Goal: Ask a question: Seek information or help from site administrators or community

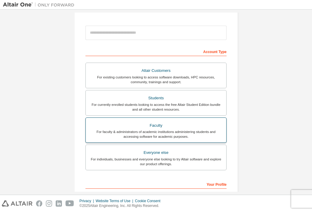
scroll to position [68, 0]
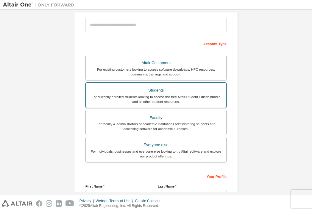
click at [140, 95] on div "For currently enrolled students looking to access the free Altair Student Editi…" at bounding box center [155, 99] width 133 height 10
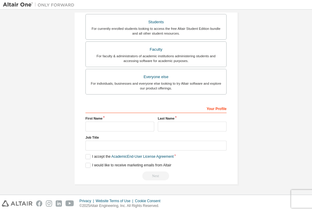
scroll to position [154, 0]
type input "**********"
type input "*****"
type input "******"
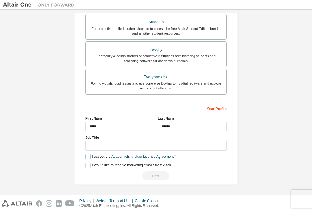
click at [86, 157] on label "I accept the Academic End-User License Agreement" at bounding box center [129, 156] width 88 height 5
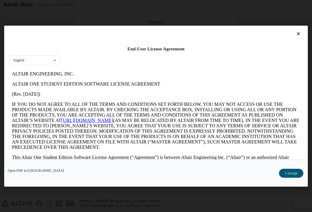
scroll to position [0, 0]
click at [289, 173] on button "I Accept" at bounding box center [291, 172] width 24 height 9
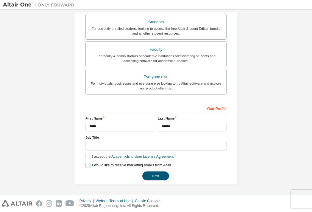
click at [87, 165] on label "I would like to receive marketing emails from Altair" at bounding box center [128, 164] width 86 height 5
click at [85, 165] on label "I would like to receive marketing emails from Altair" at bounding box center [128, 164] width 86 height 5
click at [159, 176] on button "Next" at bounding box center [155, 175] width 27 height 9
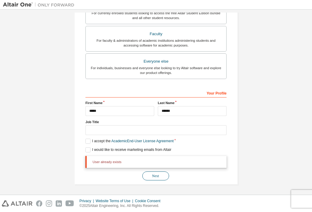
click at [157, 176] on button "Next" at bounding box center [155, 175] width 27 height 9
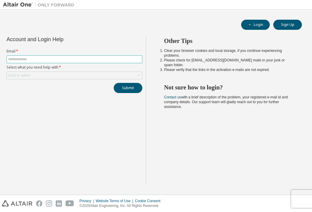
click at [107, 57] on span at bounding box center [75, 59] width 136 height 8
click at [98, 60] on input "text" at bounding box center [74, 59] width 133 height 5
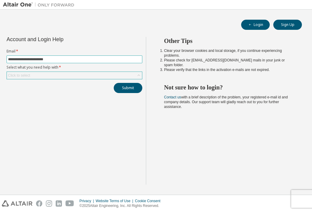
type input "**********"
click at [77, 74] on div "Click to select" at bounding box center [74, 75] width 135 height 7
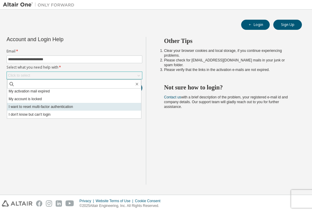
scroll to position [17, 0]
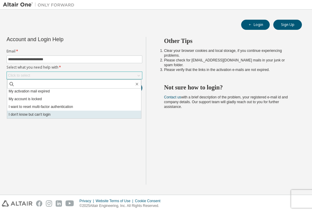
click at [55, 116] on li "I don't know but can't login" at bounding box center [74, 114] width 134 height 8
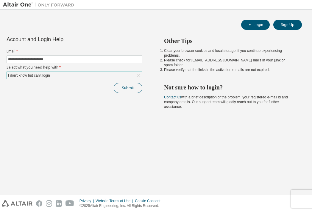
click at [120, 89] on button "Submit" at bounding box center [128, 88] width 29 height 10
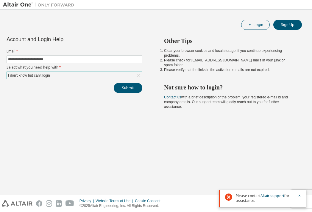
click at [254, 22] on button "Login" at bounding box center [255, 25] width 29 height 10
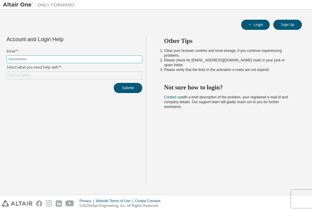
click at [100, 59] on input "text" at bounding box center [74, 59] width 133 height 5
type input "*"
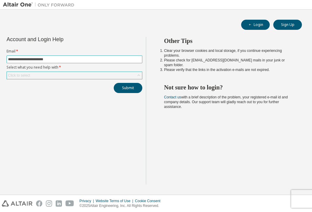
type input "**********"
click at [85, 75] on div "Click to select" at bounding box center [74, 75] width 135 height 7
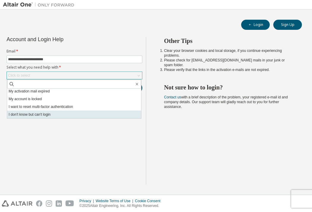
scroll to position [17, 0]
click at [49, 114] on li "I don't know but can't login" at bounding box center [74, 114] width 134 height 8
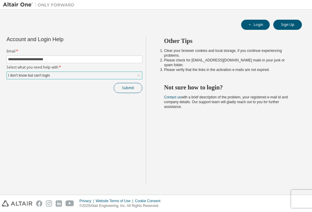
click at [128, 90] on button "Submit" at bounding box center [128, 88] width 29 height 10
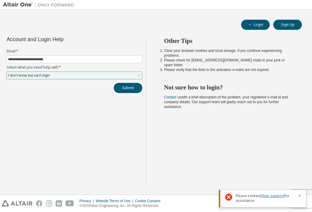
click at [274, 195] on link "Altair support" at bounding box center [272, 195] width 24 height 5
